Goal: Information Seeking & Learning: Check status

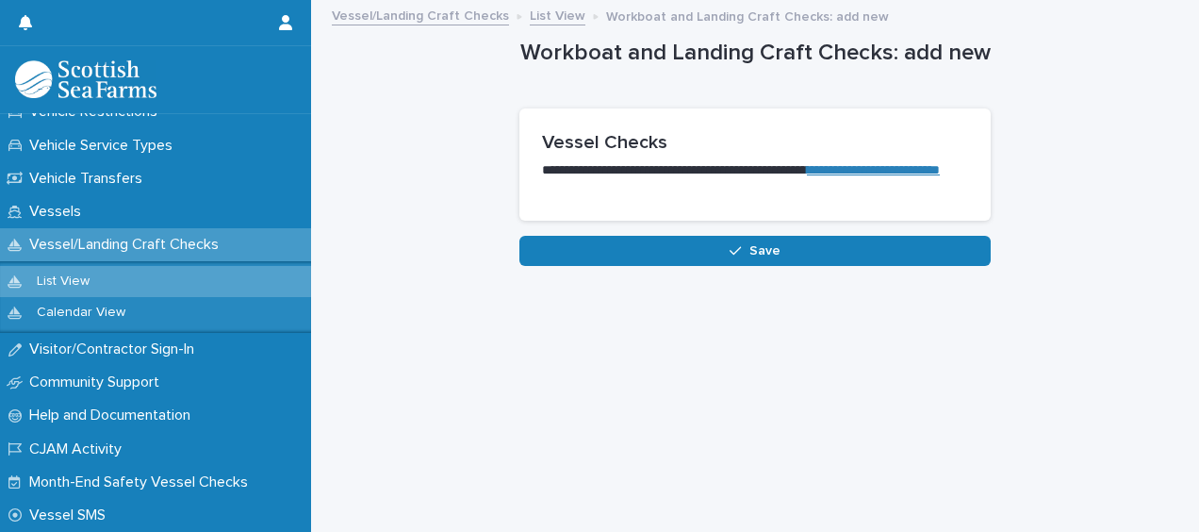
scroll to position [1244, 0]
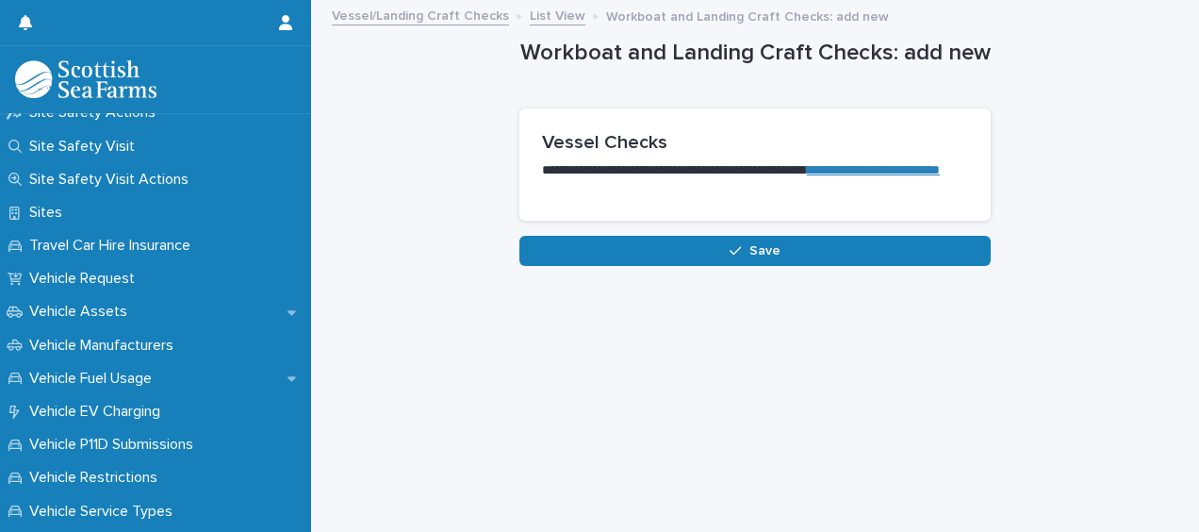
click at [522, 415] on div "**********" at bounding box center [755, 243] width 869 height 483
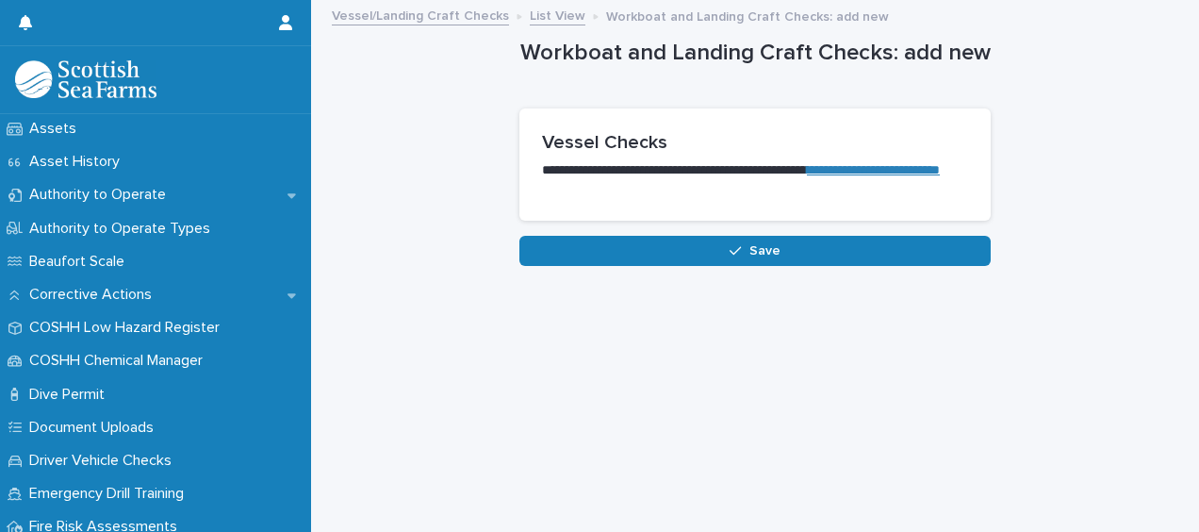
scroll to position [0, 0]
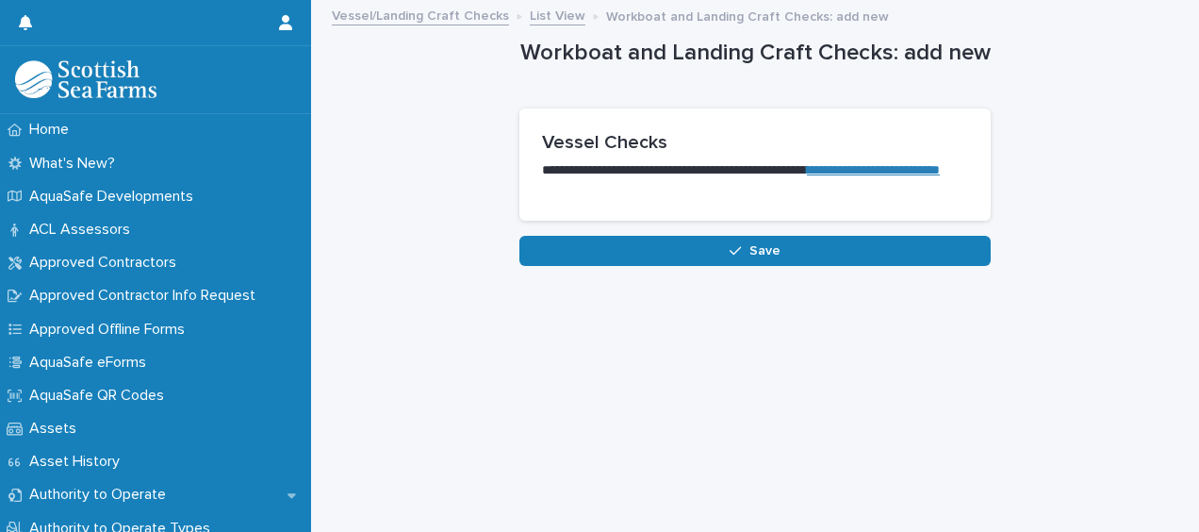
click at [494, 343] on div "**********" at bounding box center [755, 243] width 869 height 483
click at [137, 396] on p "AquaSafe QR Codes" at bounding box center [100, 396] width 157 height 18
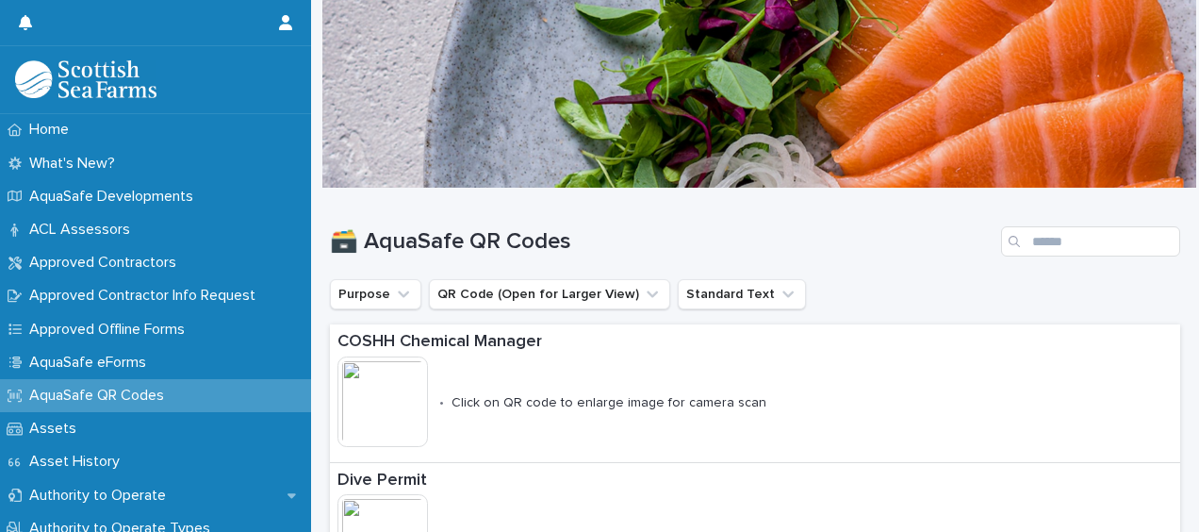
click at [705, 163] on div at bounding box center [759, 93] width 874 height 189
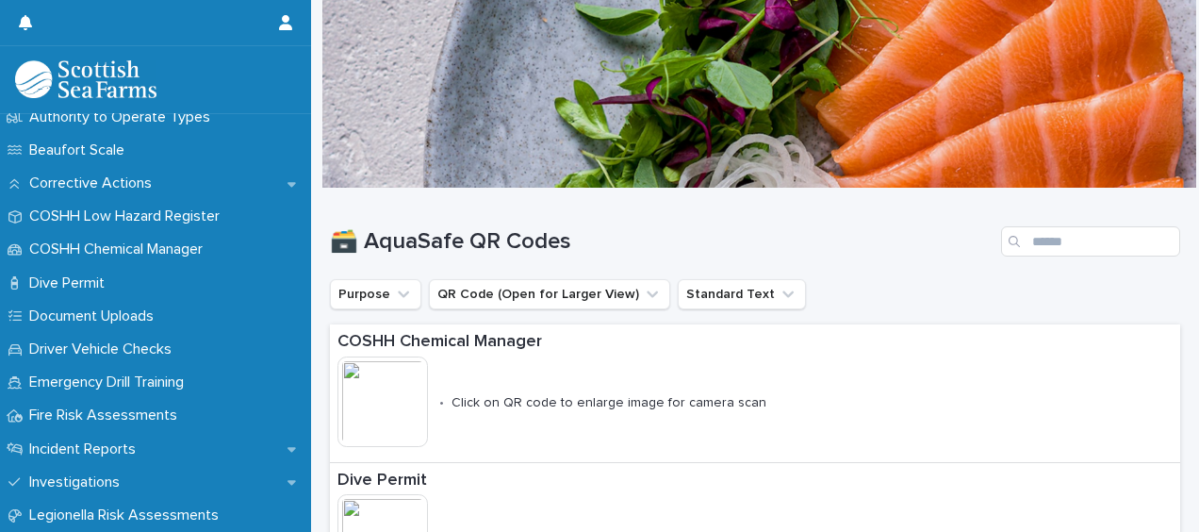
scroll to position [543, 0]
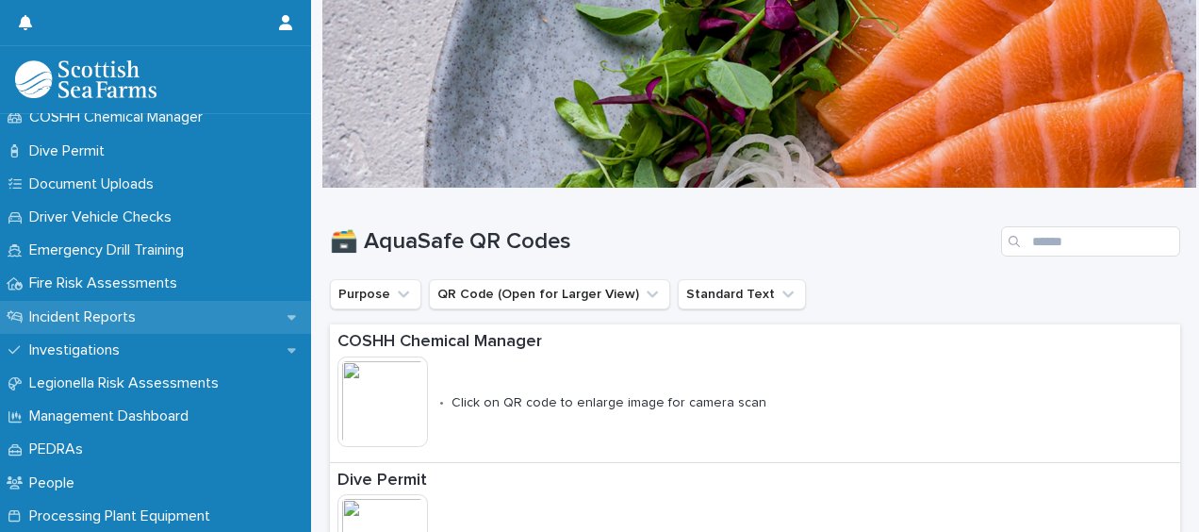
click at [171, 311] on div "Incident Reports" at bounding box center [155, 317] width 311 height 33
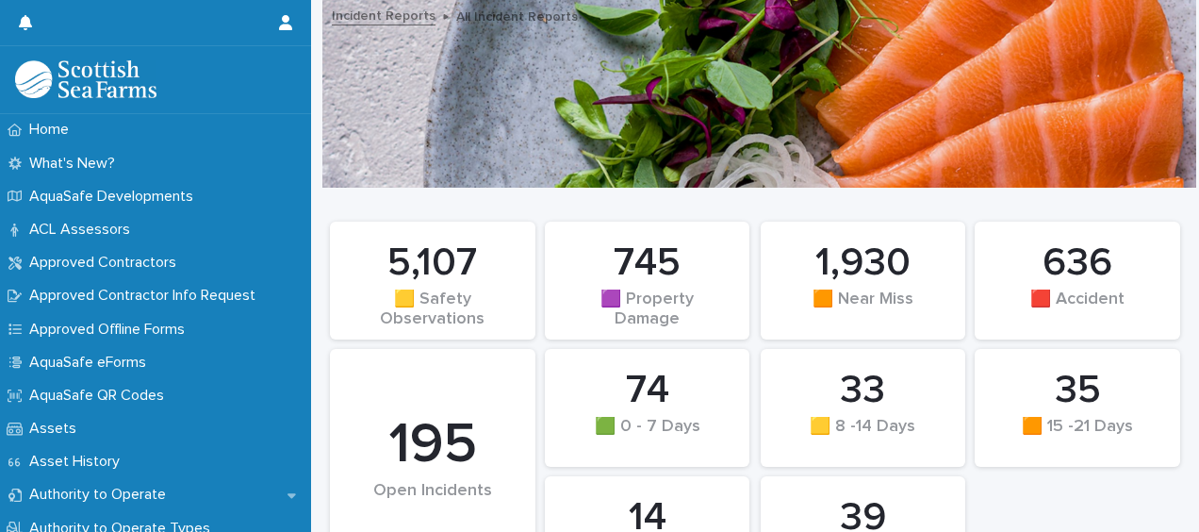
click at [1018, 477] on div "35 🟧 15 -21 Days 74 🟩 0 - 7 Days 745 🟪 Property Damage 39 🟪 30+ Days 33 🟨 8 -14…" at bounding box center [755, 407] width 869 height 391
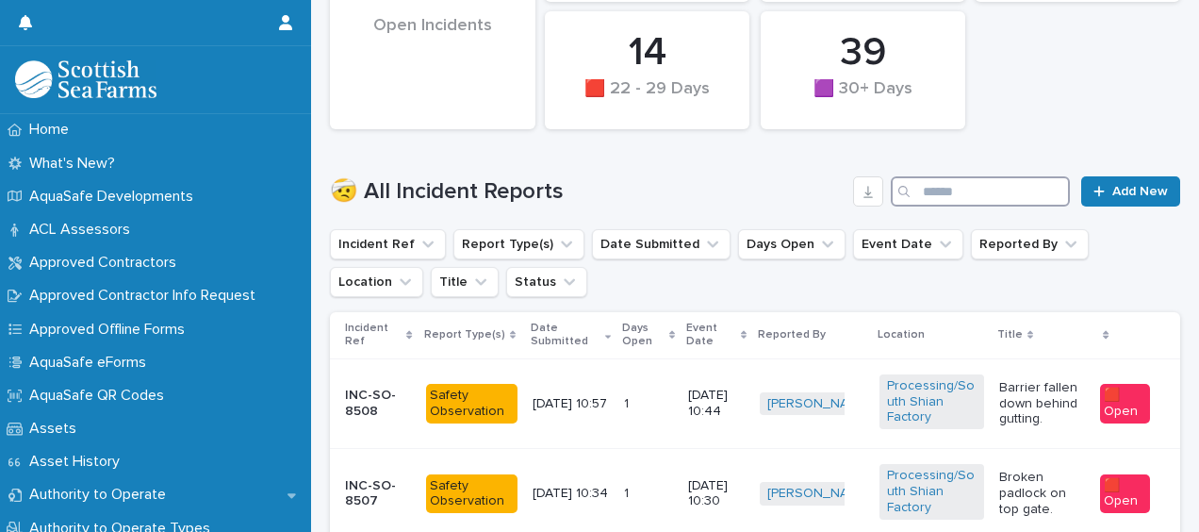
click at [943, 190] on input "Search" at bounding box center [980, 191] width 179 height 30
type input "****"
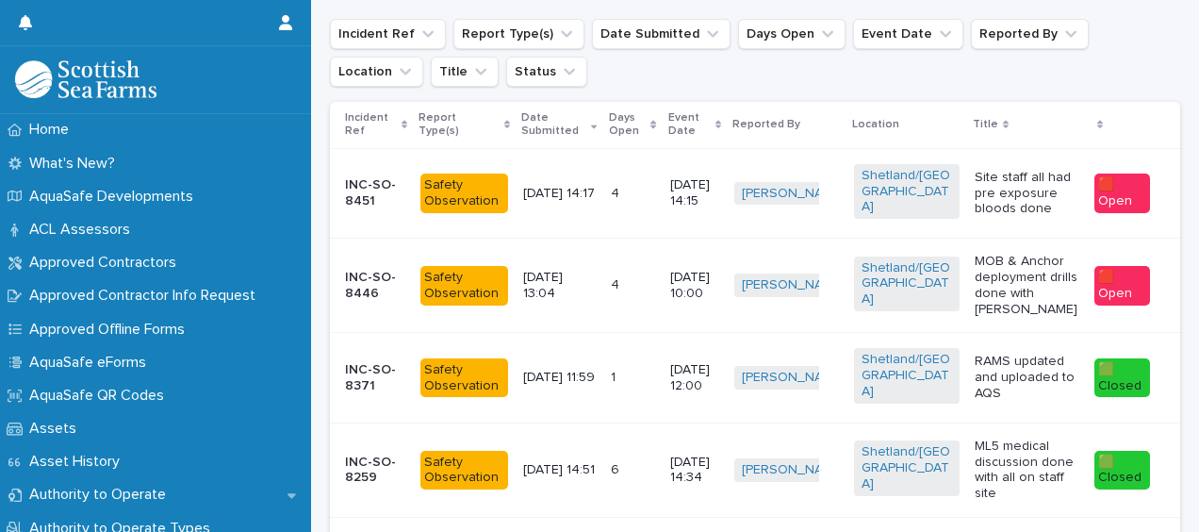
scroll to position [677, 0]
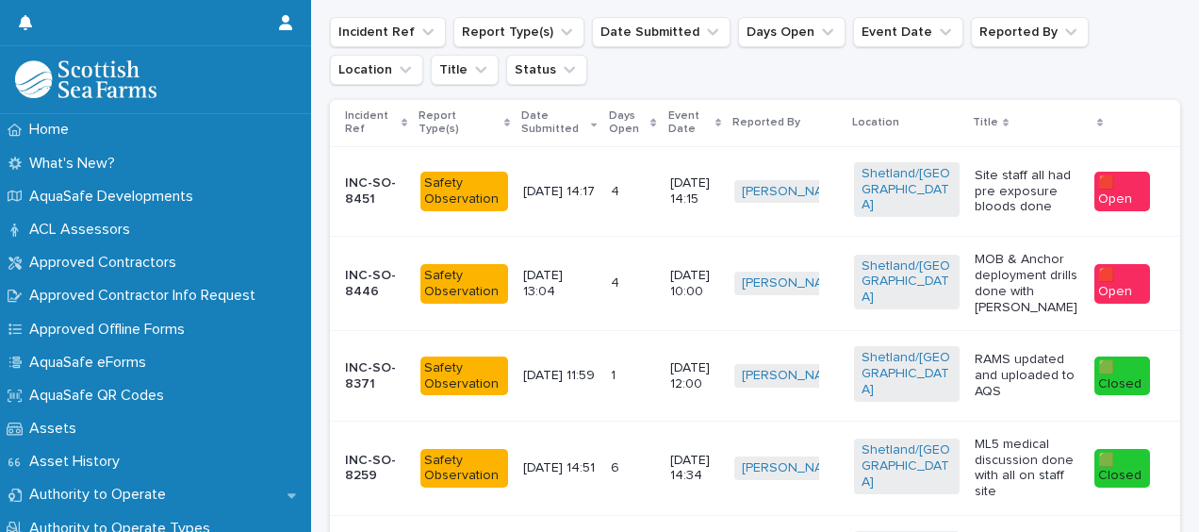
drag, startPoint x: 1150, startPoint y: 519, endPoint x: 1190, endPoint y: 525, distance: 40.1
click at [1190, 525] on div "Home What's New? AquaSafe Developments ACL Assessors Approved Contractors Appro…" at bounding box center [599, 266] width 1199 height 532
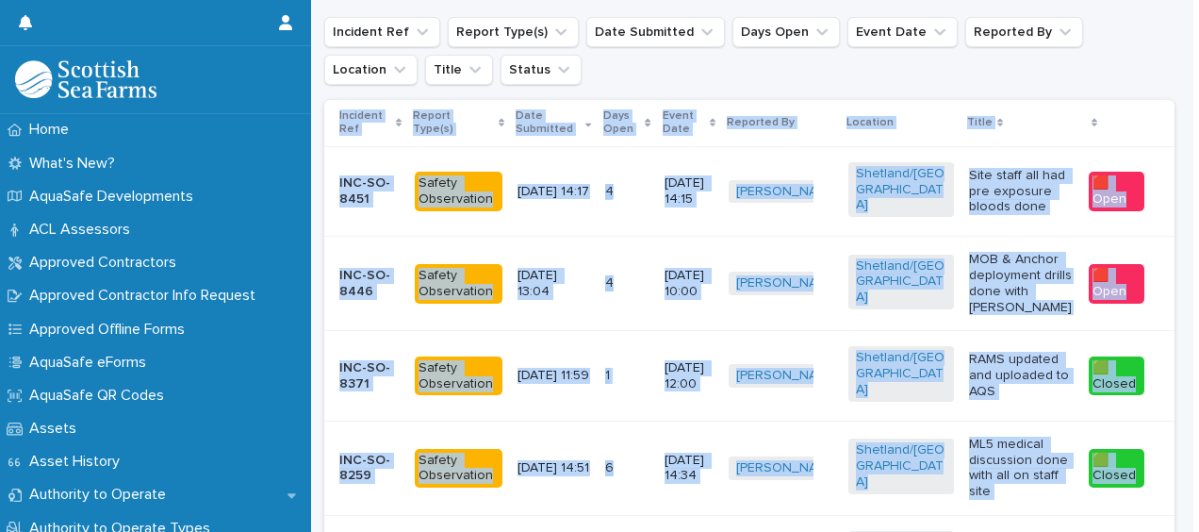
drag, startPoint x: 1190, startPoint y: 525, endPoint x: 1173, endPoint y: 235, distance: 290.9
click at [1173, 235] on div "Loading... Saving… Loading... Saving… 35 🟧 15 -21 Days 74 🟩 0 - 7 Days 745 🟪 Pr…" at bounding box center [749, 378] width 888 height 1733
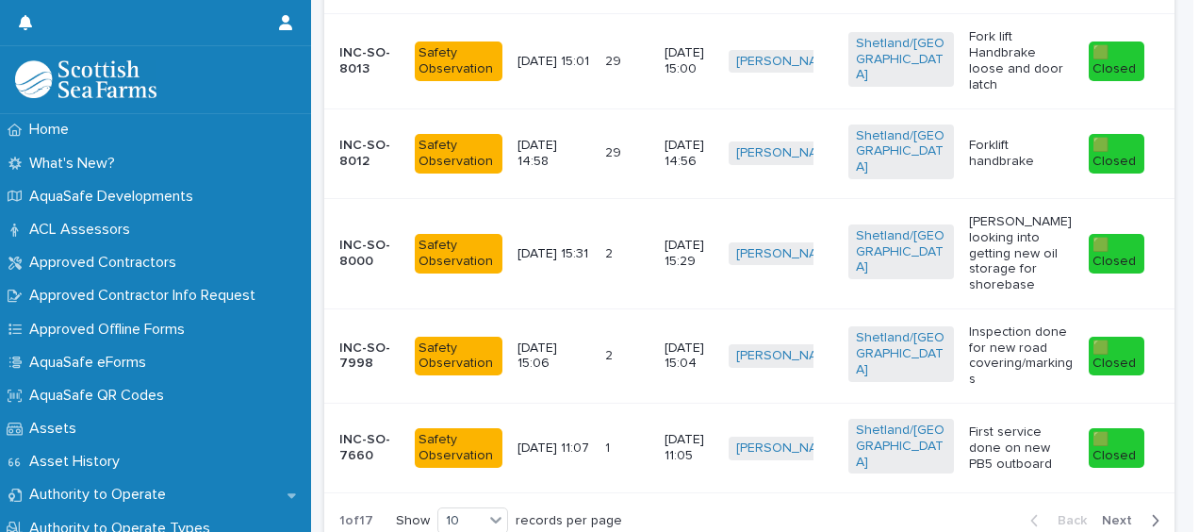
scroll to position [1325, 0]
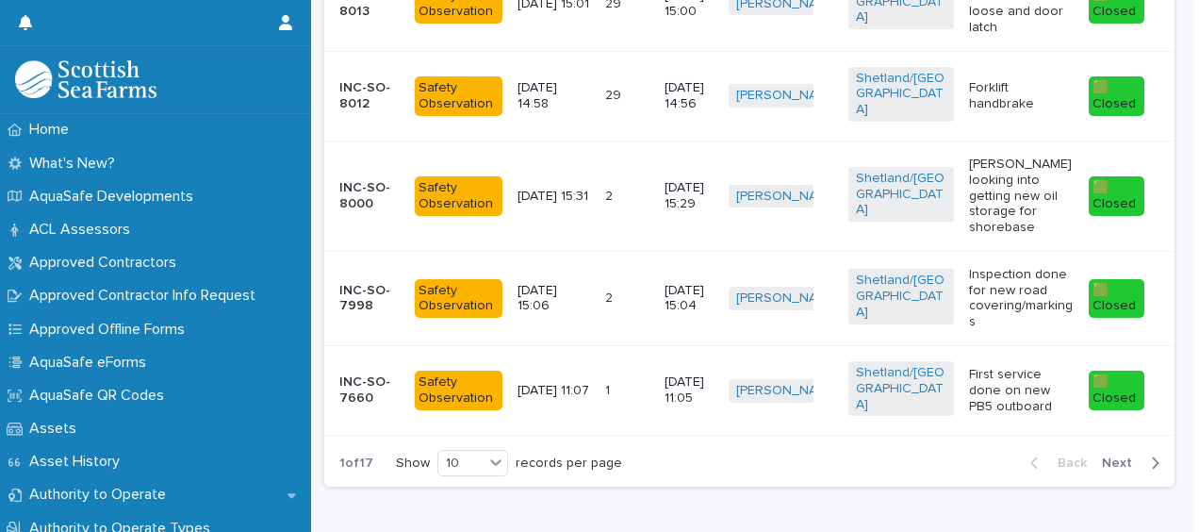
click at [1102, 456] on span "Next" at bounding box center [1122, 462] width 41 height 13
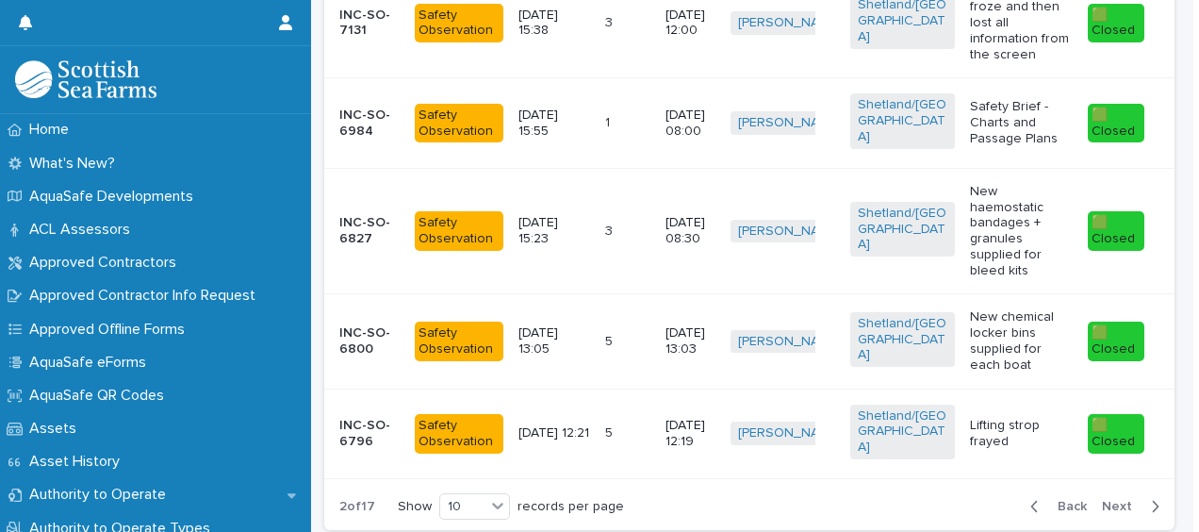
click at [787, 483] on div "2 of 17 Show 10 records per page Back Next" at bounding box center [749, 506] width 850 height 47
